Goal: Navigation & Orientation: Find specific page/section

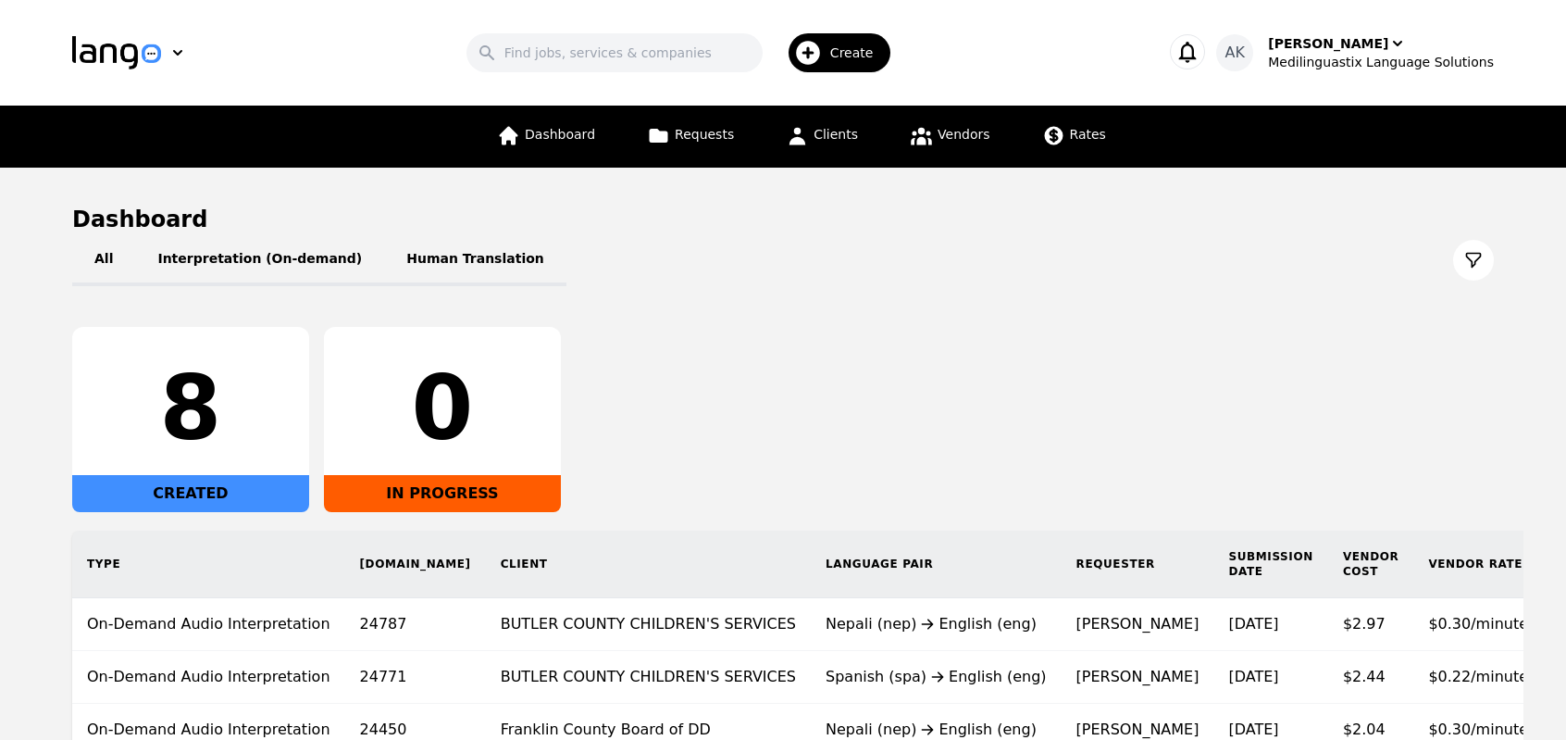
click at [701, 431] on div "8 CREATED 0 IN PROGRESS" at bounding box center [783, 419] width 1422 height 185
click at [1329, 44] on div "Ameet Kumar" at bounding box center [1328, 43] width 120 height 19
click at [1359, 108] on p "Settings" at bounding box center [1376, 114] width 53 height 19
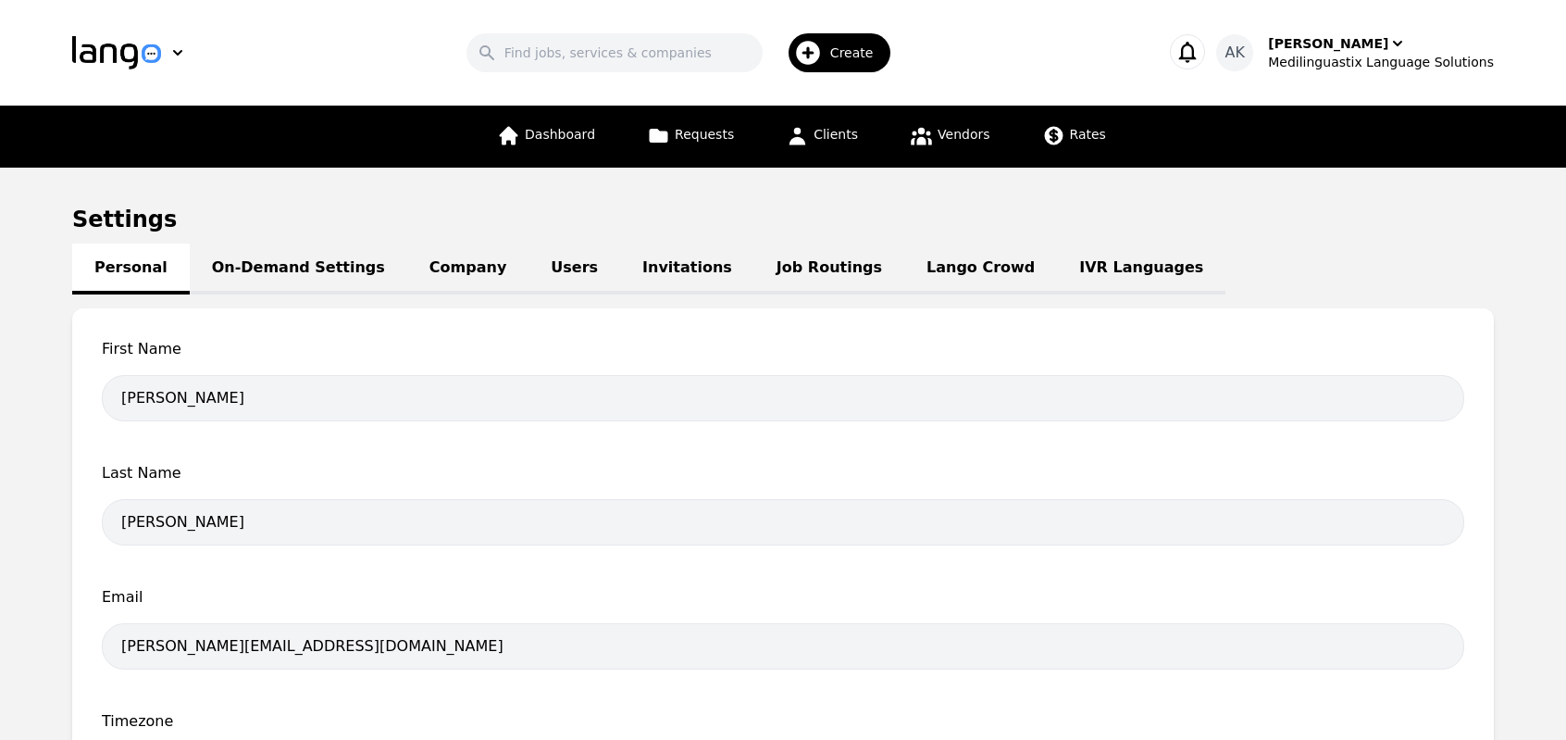
click at [1057, 265] on link "IVR Languages" at bounding box center [1141, 268] width 168 height 51
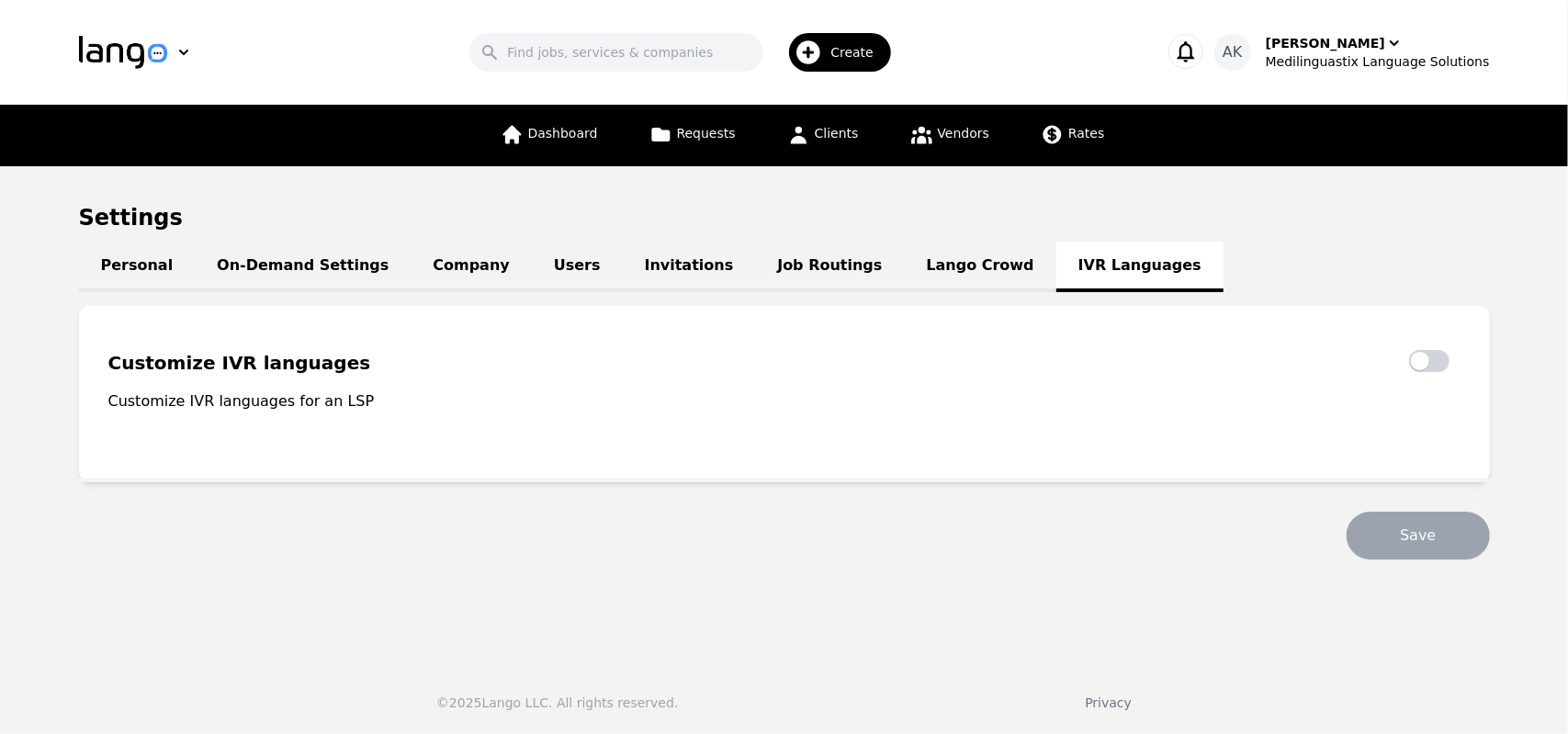
click at [905, 272] on link "Lango Crowd" at bounding box center [980, 266] width 152 height 51
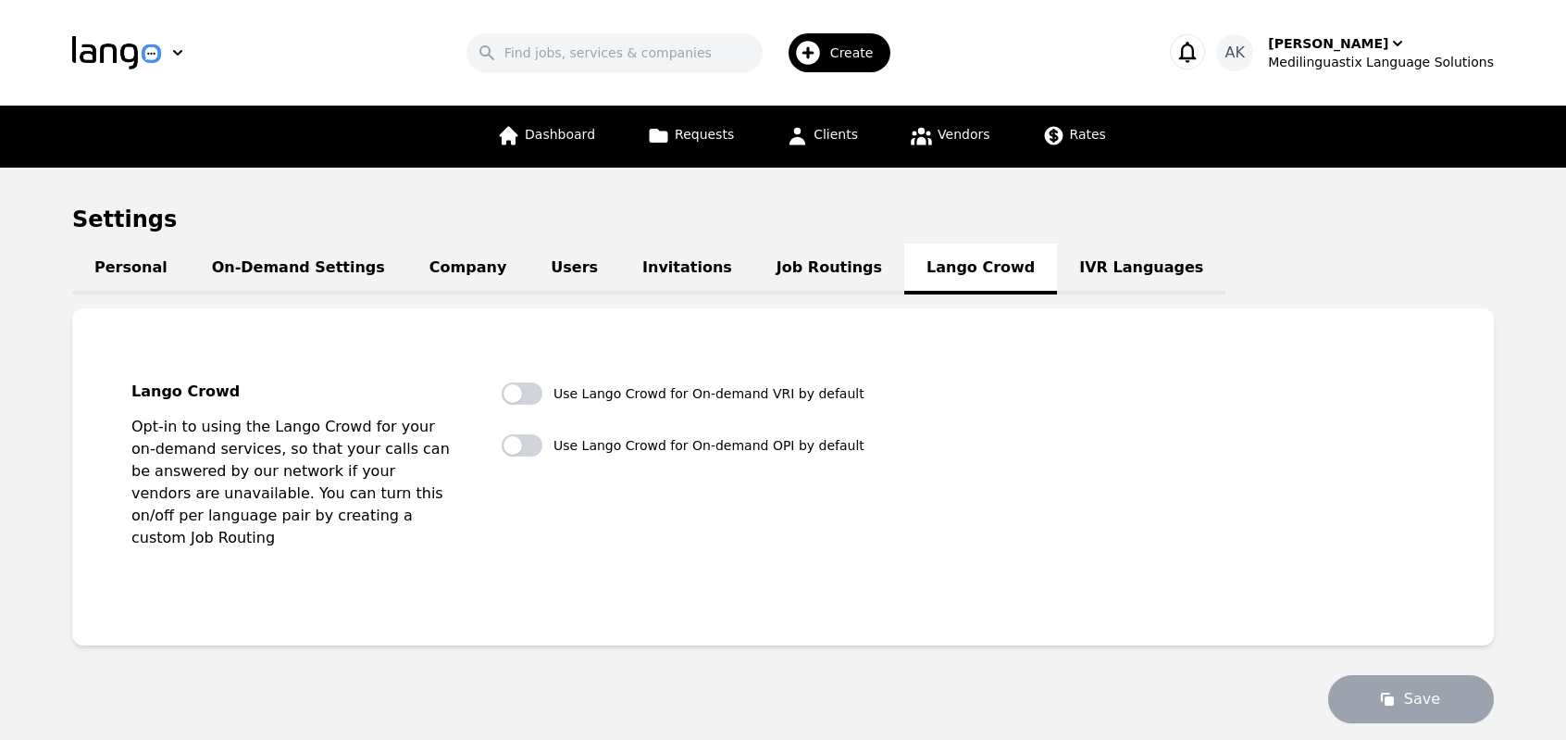
click at [755, 274] on link "Job Routings" at bounding box center [830, 268] width 150 height 51
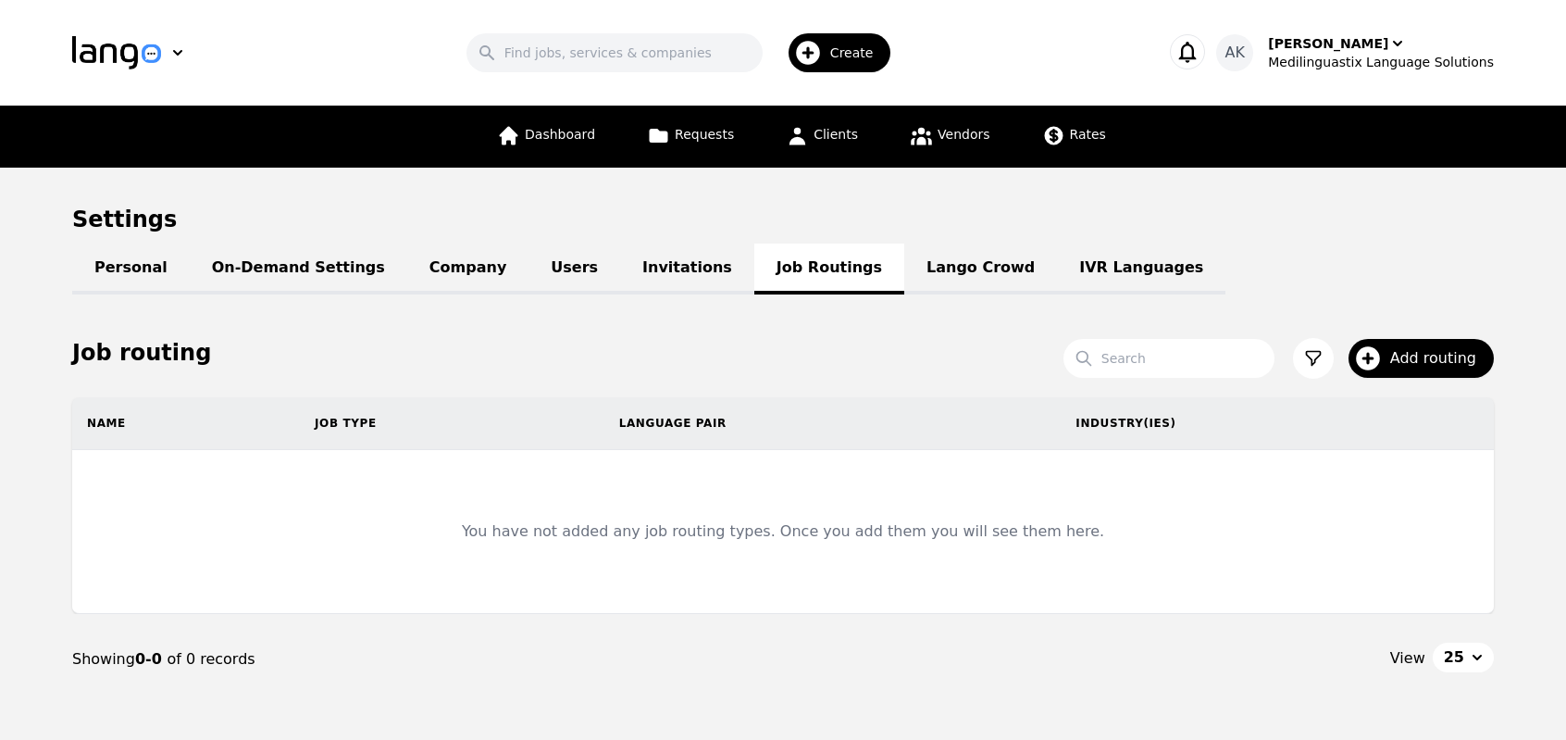
click at [620, 274] on link "Invitations" at bounding box center [687, 268] width 134 height 51
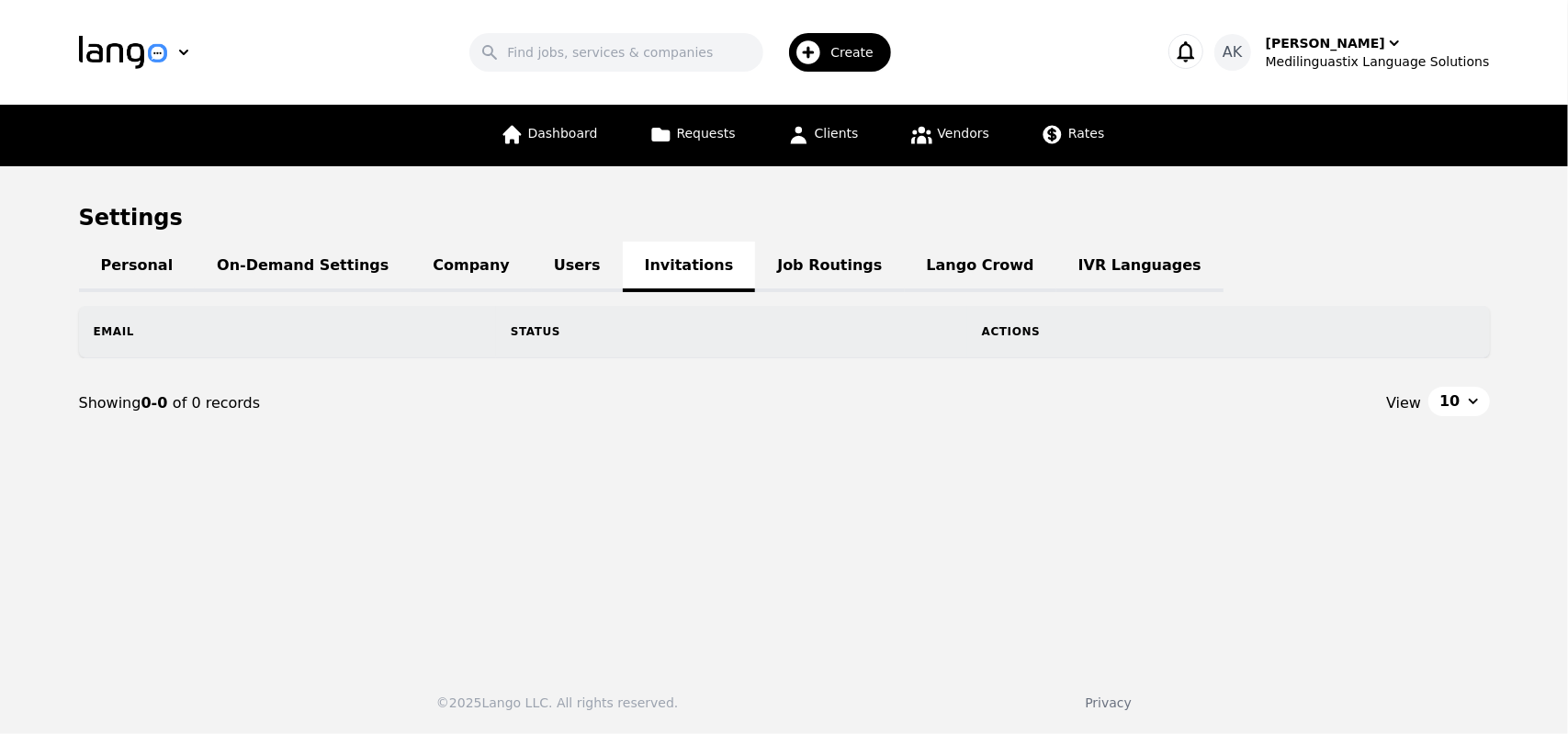
click at [532, 269] on link "Users" at bounding box center [578, 266] width 91 height 51
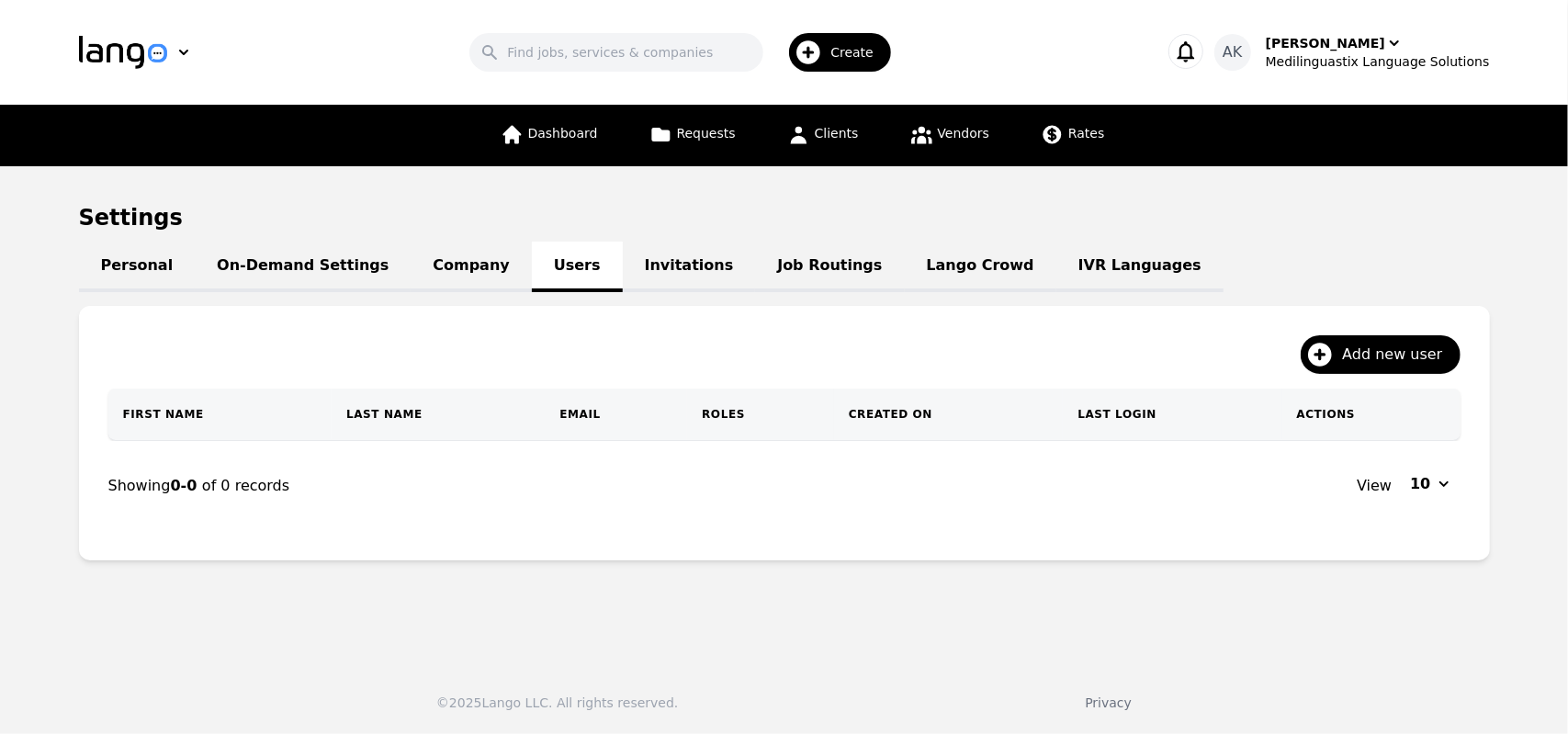
click at [411, 271] on link "Company" at bounding box center [470, 266] width 120 height 51
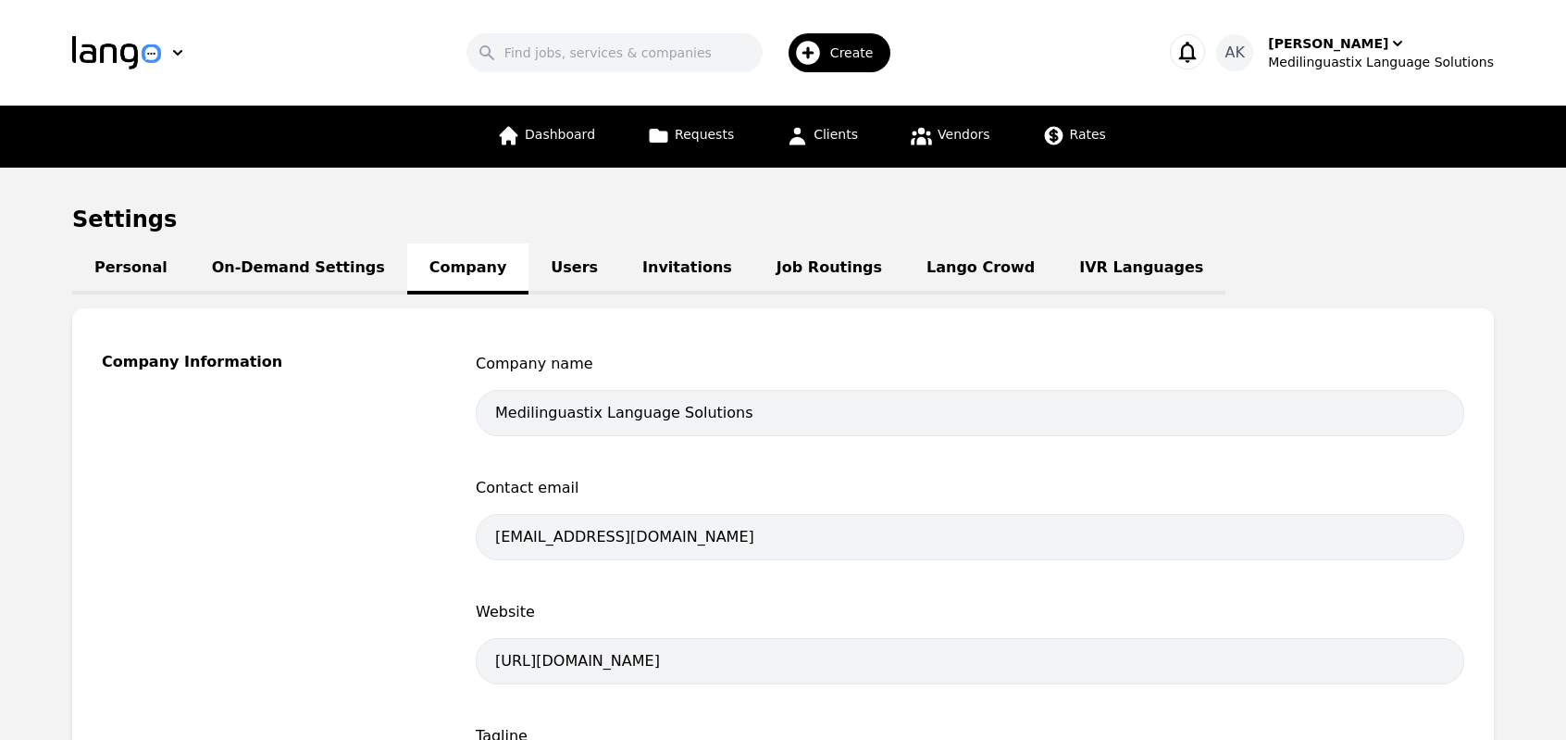
click at [328, 266] on link "On-Demand Settings" at bounding box center [299, 268] width 218 height 51
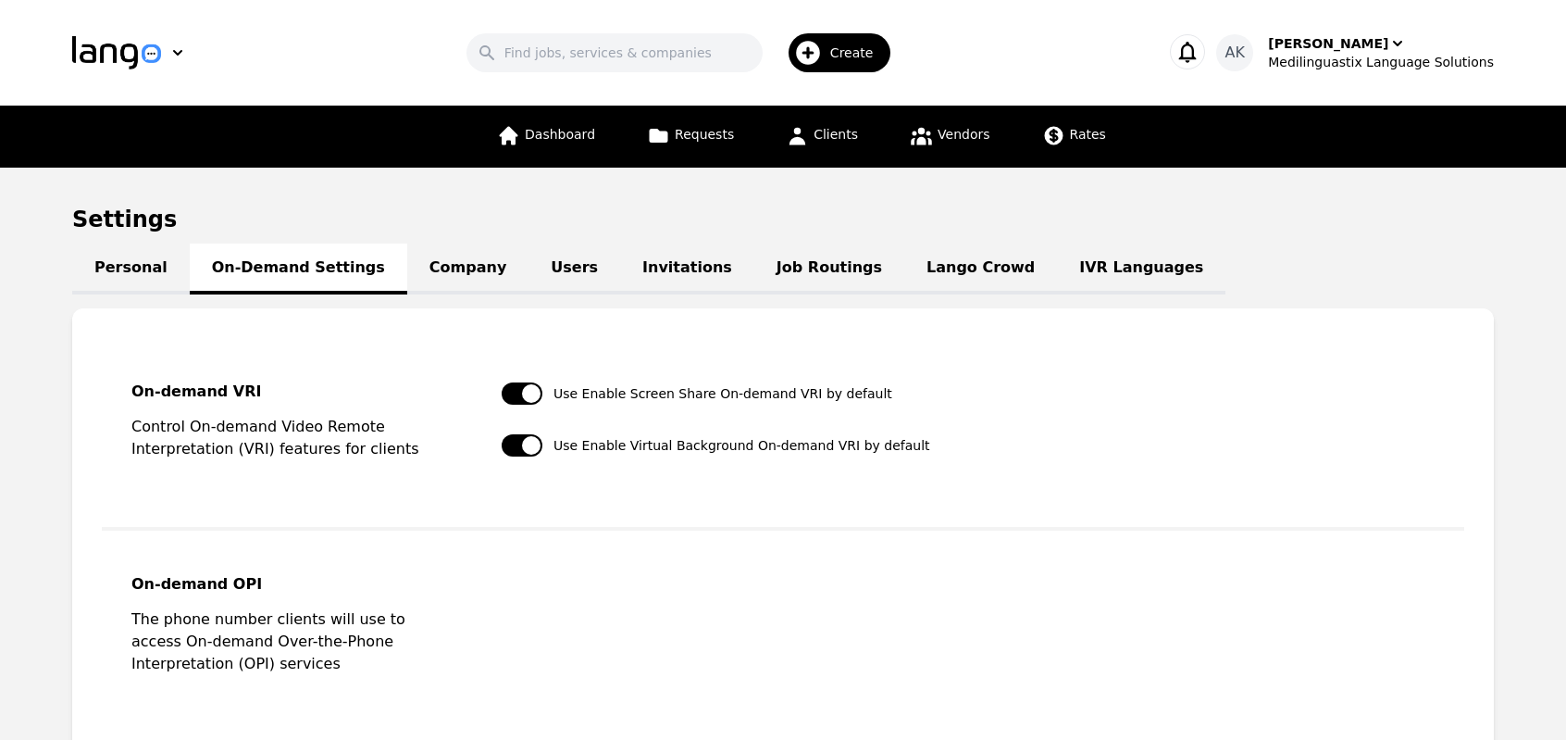
click at [131, 269] on link "Personal" at bounding box center [131, 268] width 118 height 51
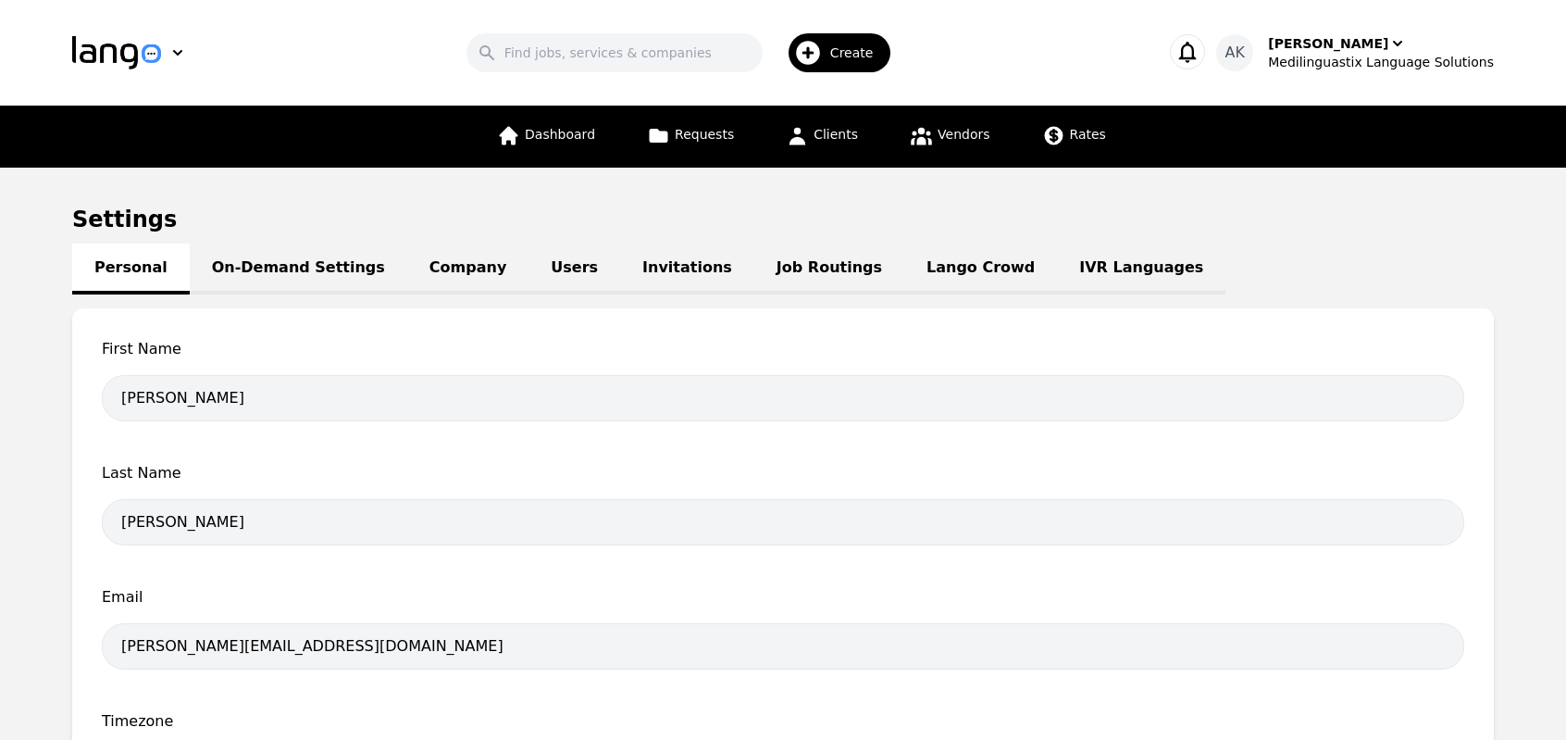
click at [275, 273] on link "On-Demand Settings" at bounding box center [299, 268] width 218 height 51
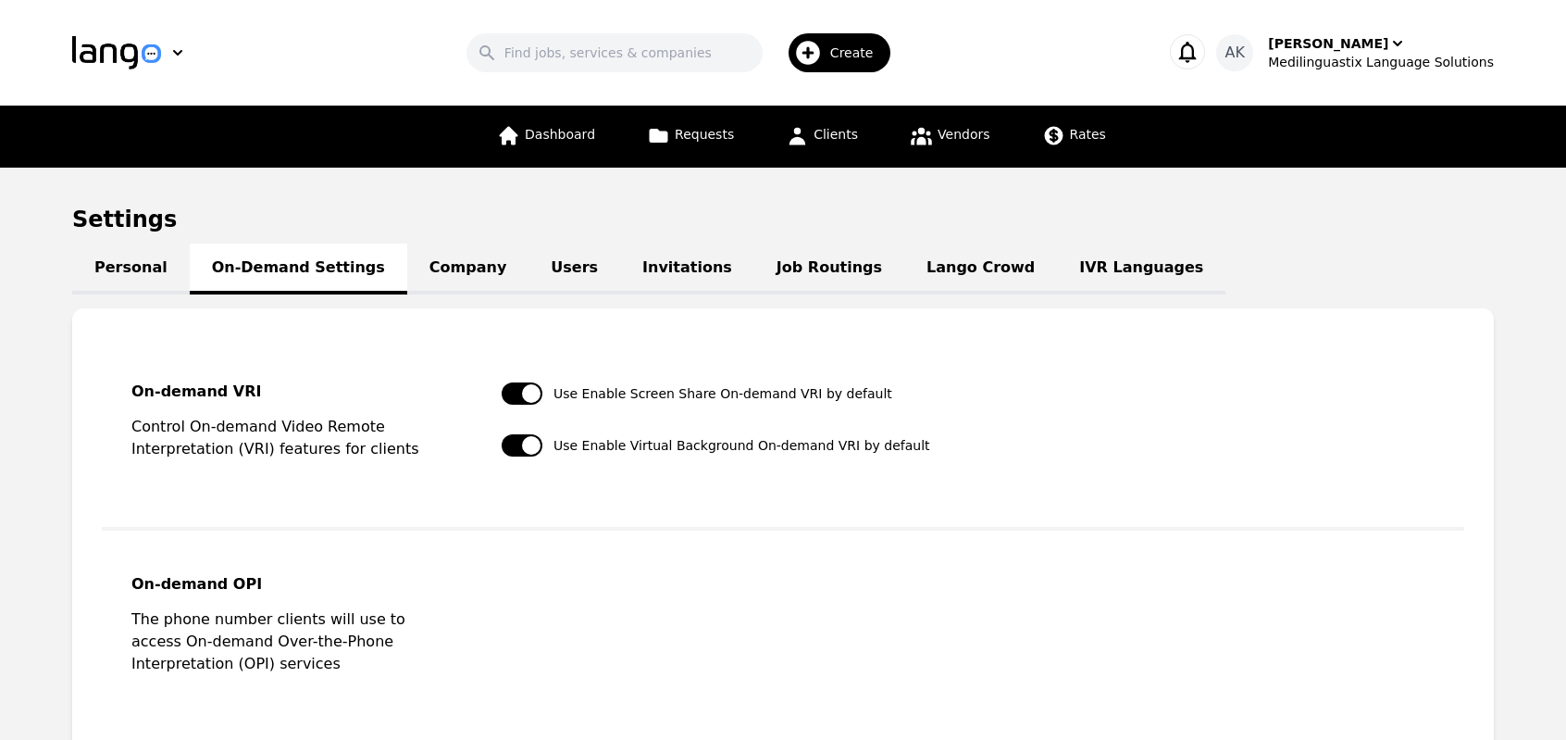
click at [443, 261] on link "Company" at bounding box center [467, 268] width 121 height 51
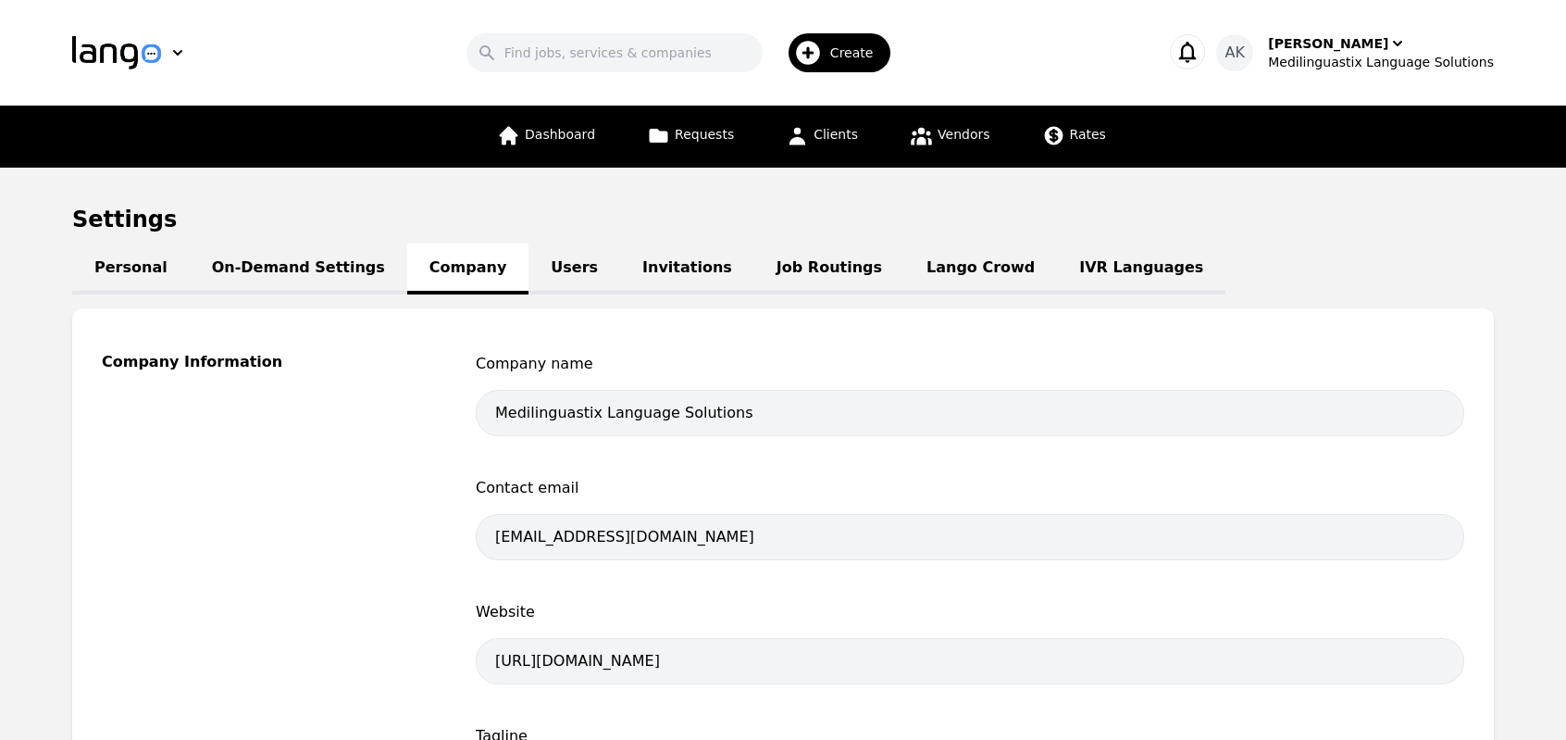
click at [529, 268] on link "Users" at bounding box center [575, 268] width 92 height 51
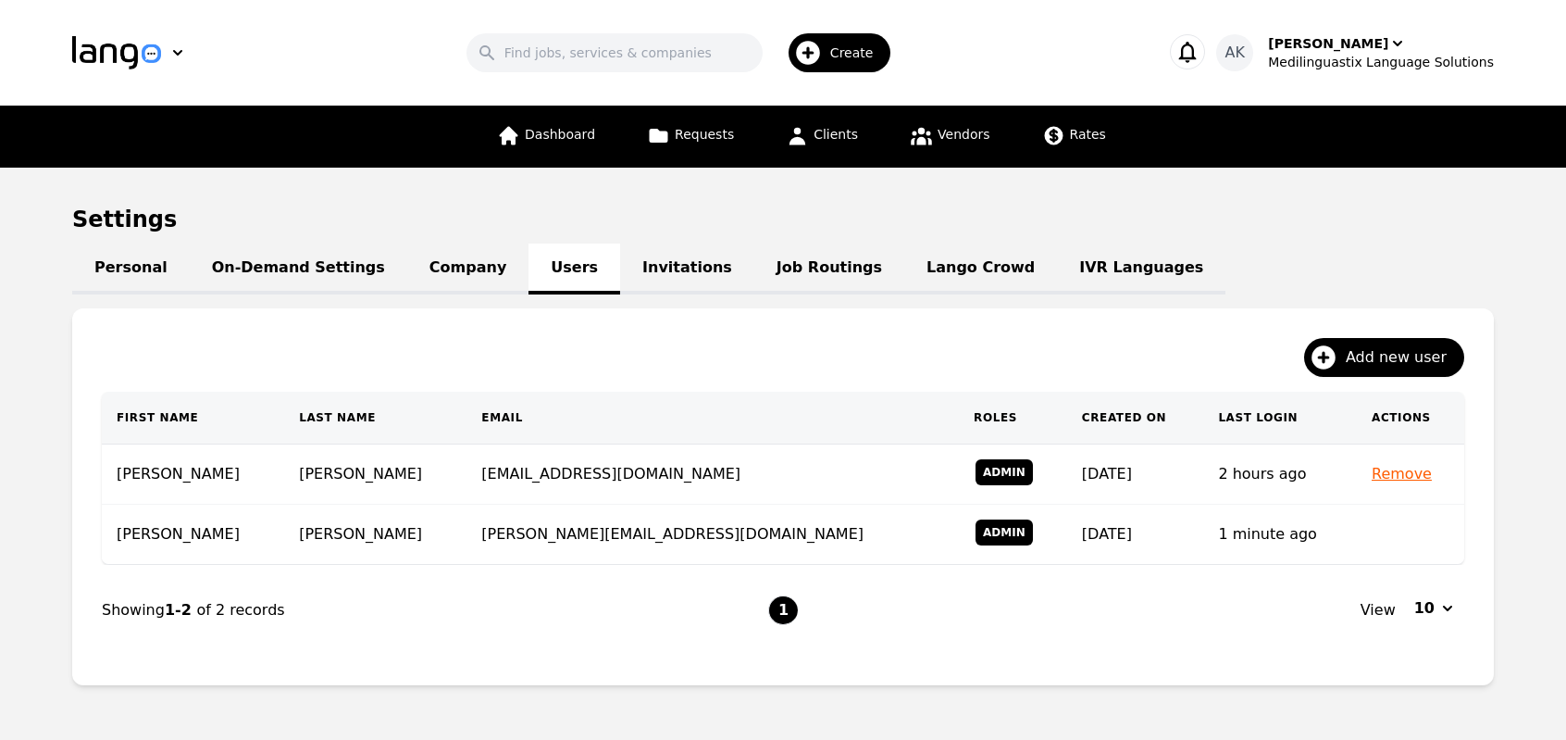
click at [651, 279] on link "Invitations" at bounding box center [687, 268] width 134 height 51
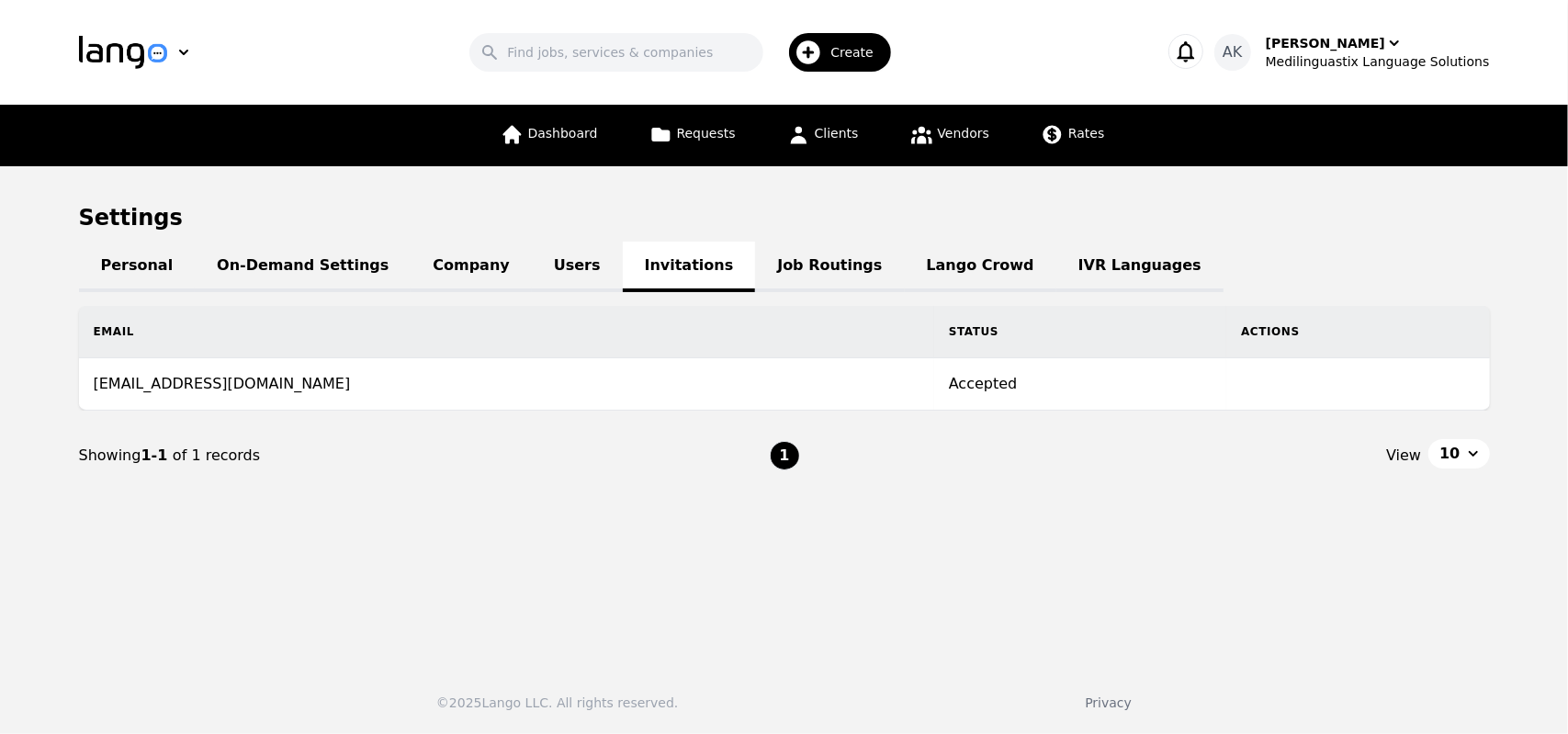
click at [755, 273] on link "Job Routings" at bounding box center [830, 266] width 149 height 51
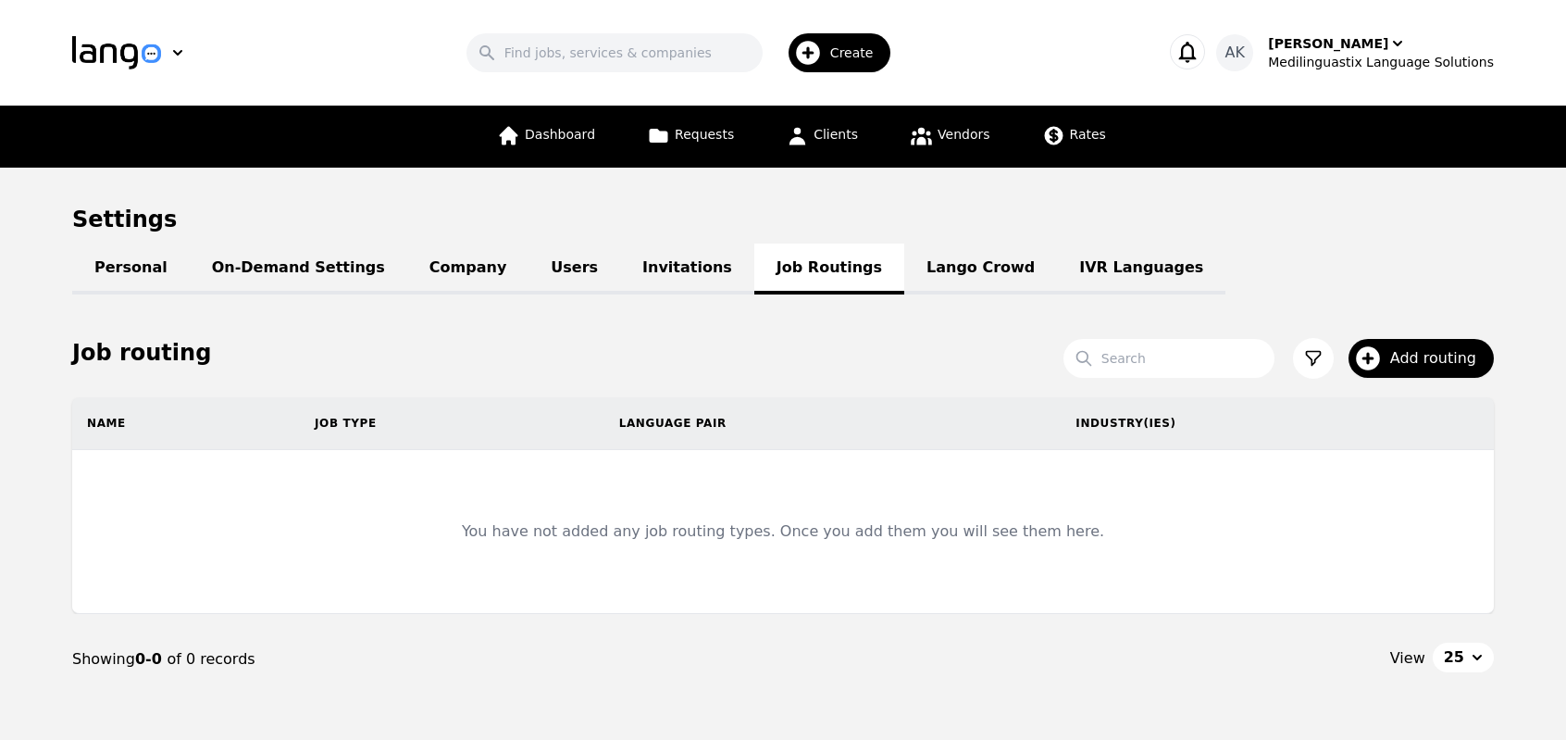
click at [904, 264] on link "Lango Crowd" at bounding box center [980, 268] width 153 height 51
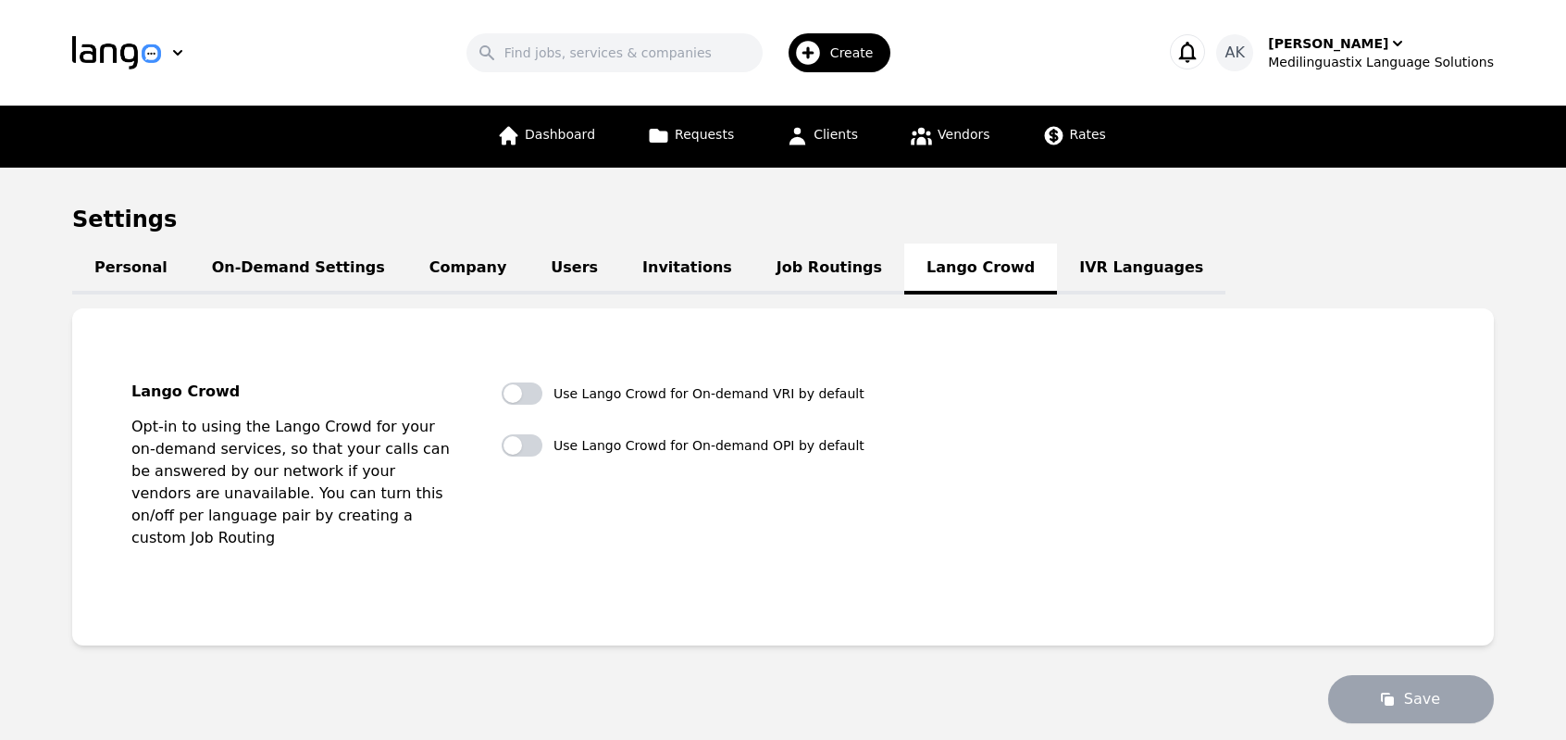
click at [1057, 279] on link "IVR Languages" at bounding box center [1141, 268] width 168 height 51
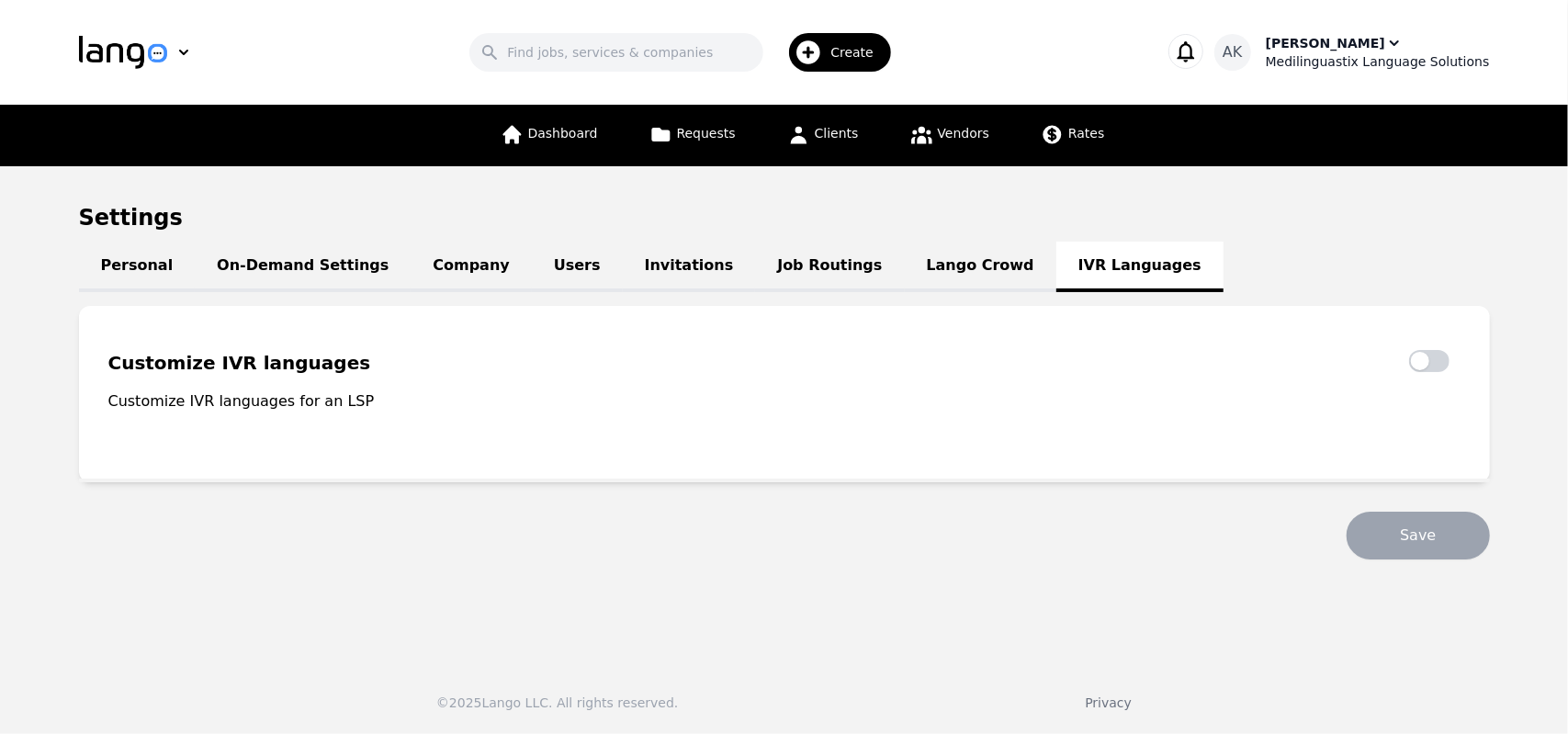
click at [1332, 56] on div "Medilinguastix Language Solutions" at bounding box center [1378, 61] width 224 height 19
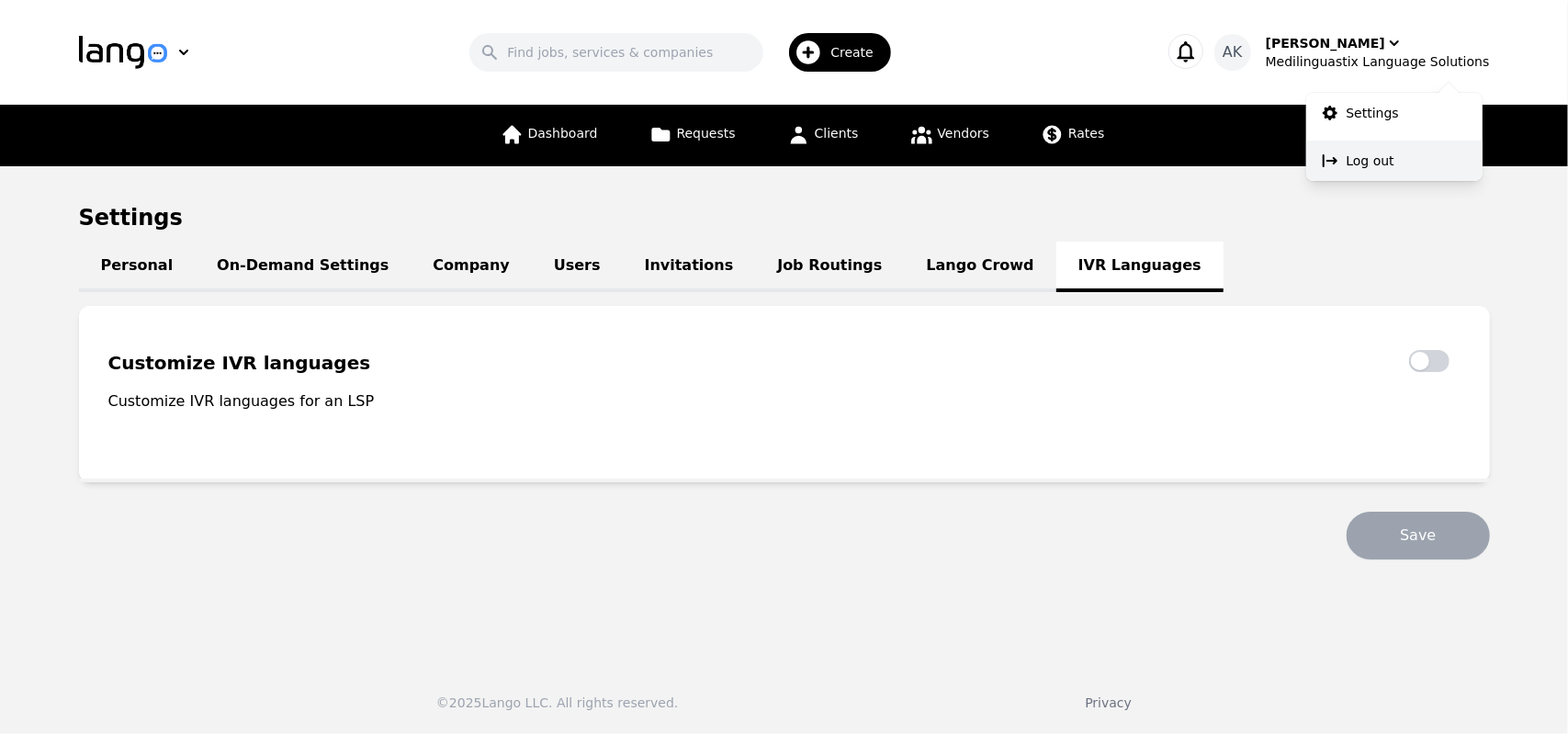
click at [1344, 159] on button "Log out" at bounding box center [1394, 161] width 177 height 41
